Goal: Transaction & Acquisition: Purchase product/service

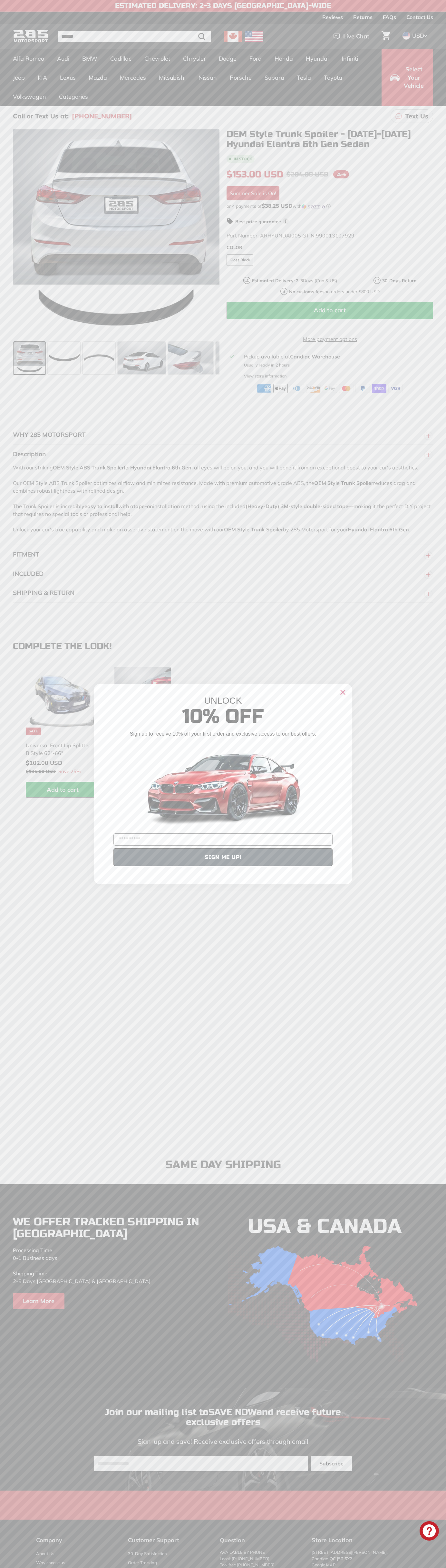
click at [74, 866] on div "Close dialog UNLOCK 10% Off Sign up to receive 10% off your first order and exc…" at bounding box center [223, 784] width 446 height 1568
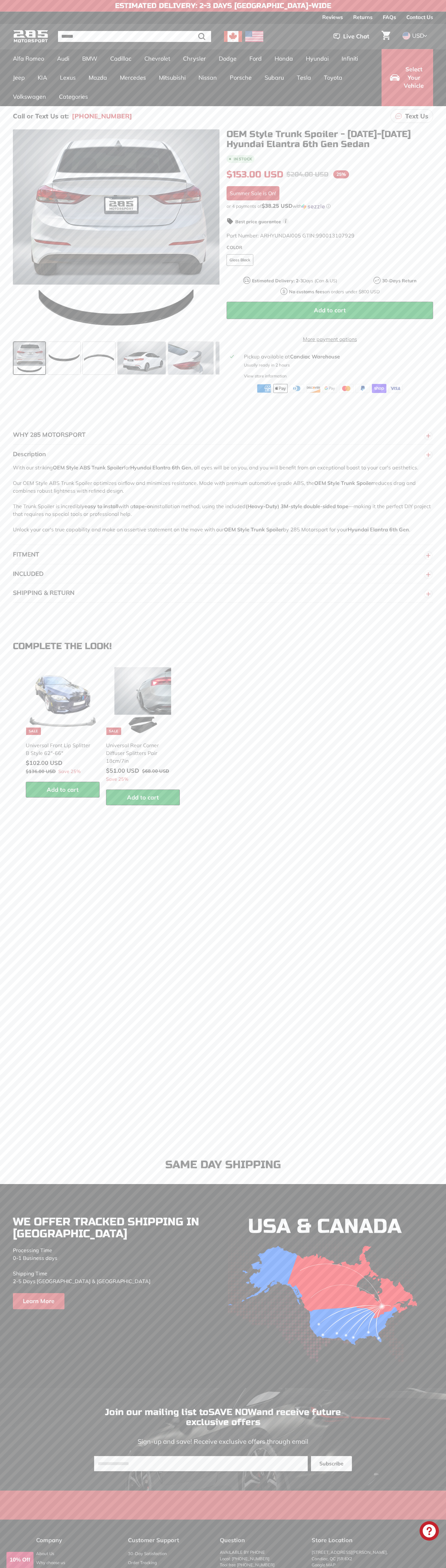
click at [330, 310] on span "Add to cart" at bounding box center [330, 310] width 32 height 8
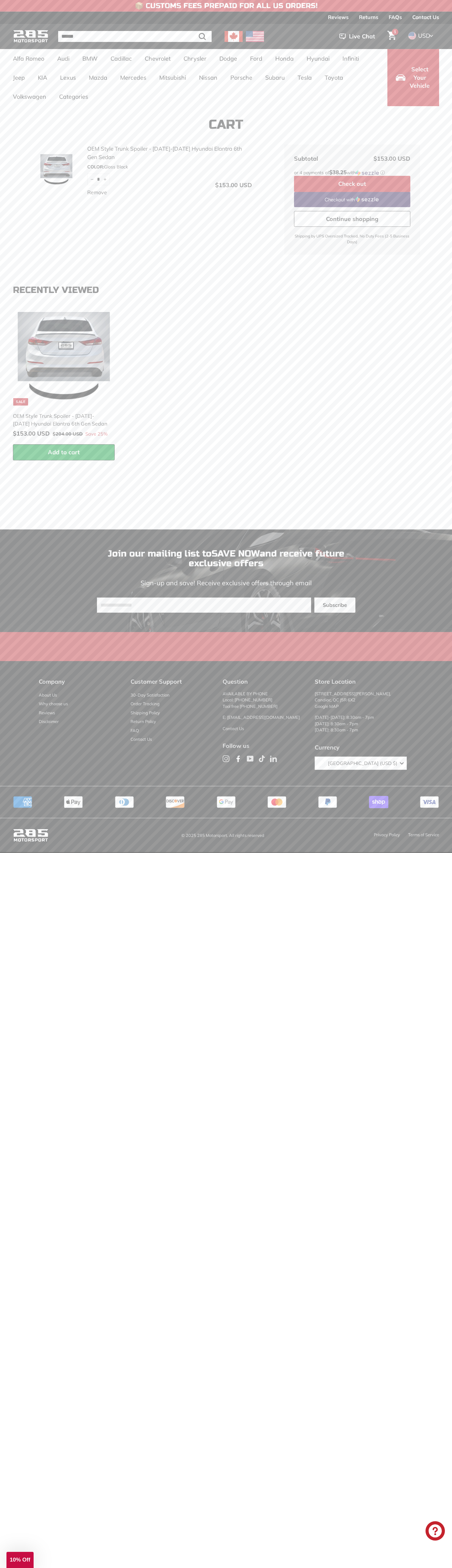
click at [352, 199] on link "Checkout with" at bounding box center [352, 199] width 116 height 16
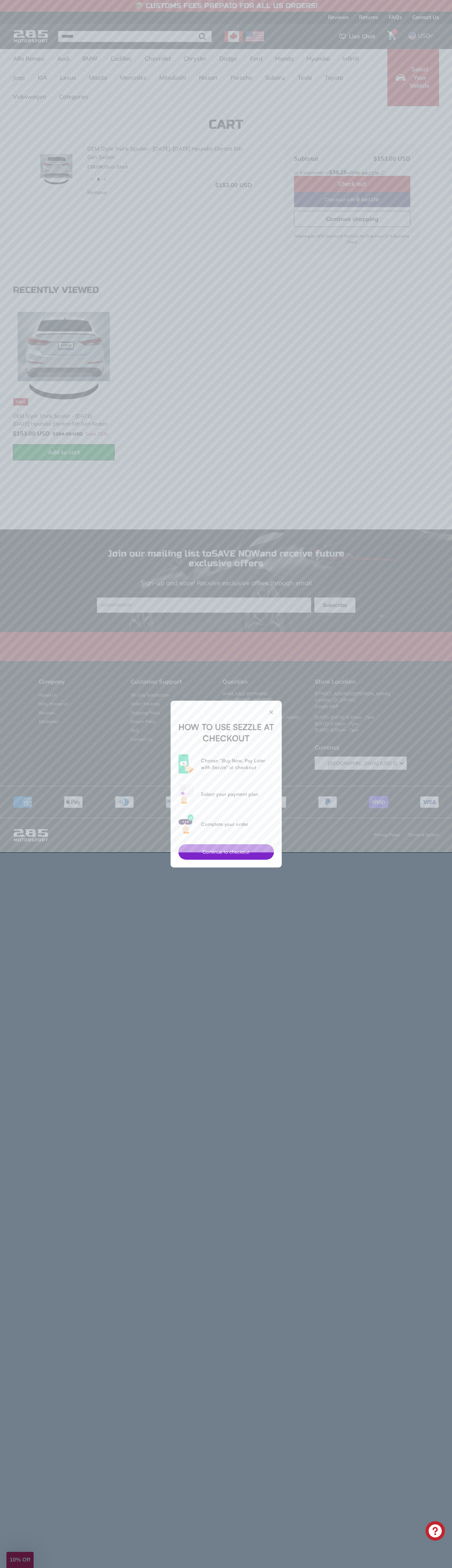
click at [226, 852] on button "Continue to checkout" at bounding box center [225, 852] width 96 height 16
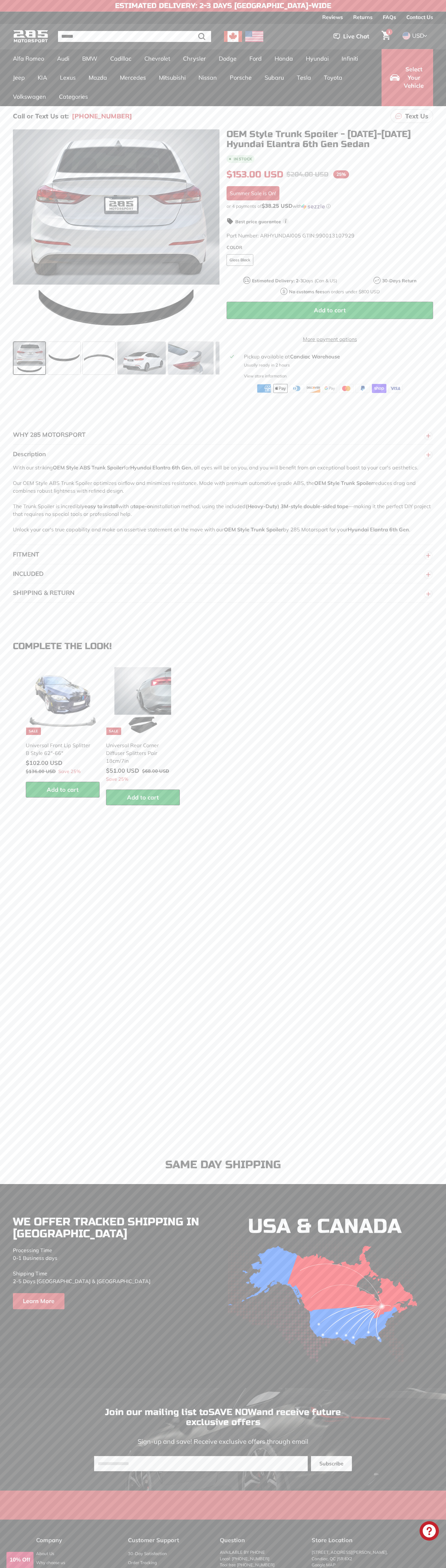
click at [264, 393] on img at bounding box center [264, 389] width 15 height 9
